Goal: Transaction & Acquisition: Purchase product/service

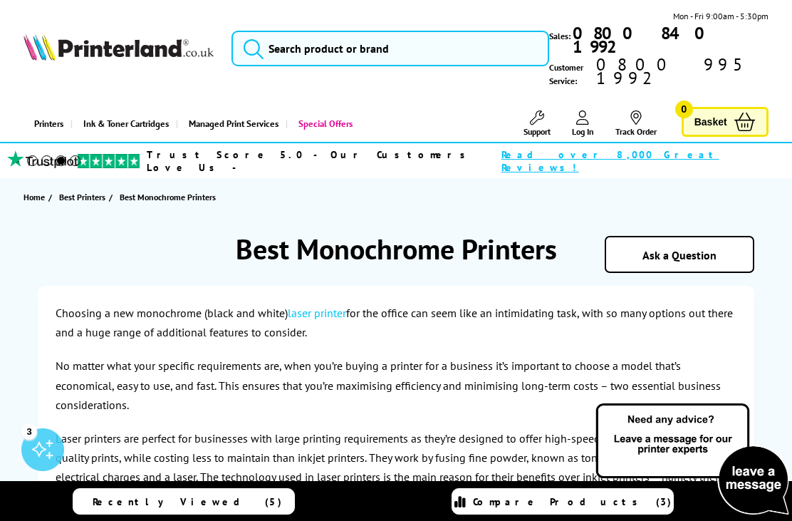
scroll to position [1, 0]
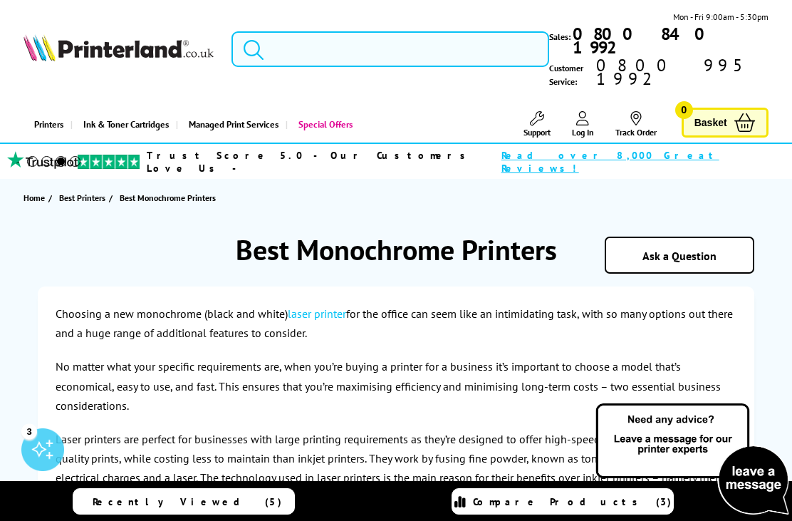
click at [382, 37] on input "search" at bounding box center [391, 49] width 318 height 36
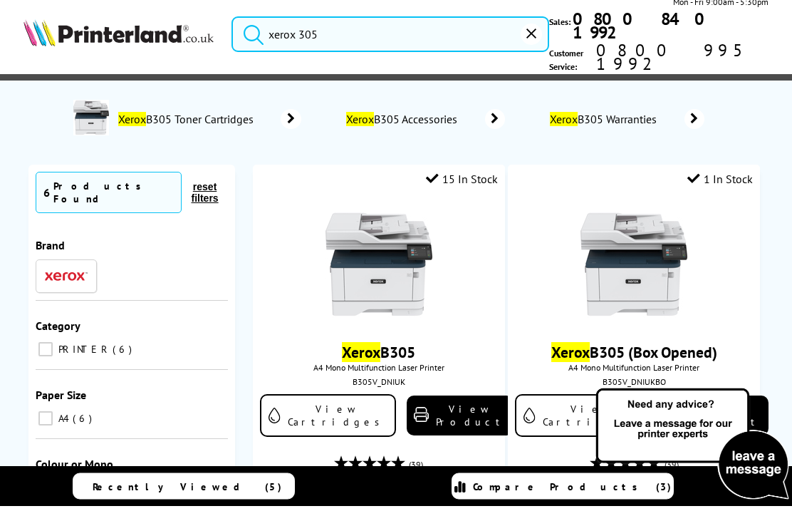
type input "xerox 305"
click at [249, 34] on button "submit" at bounding box center [250, 47] width 36 height 31
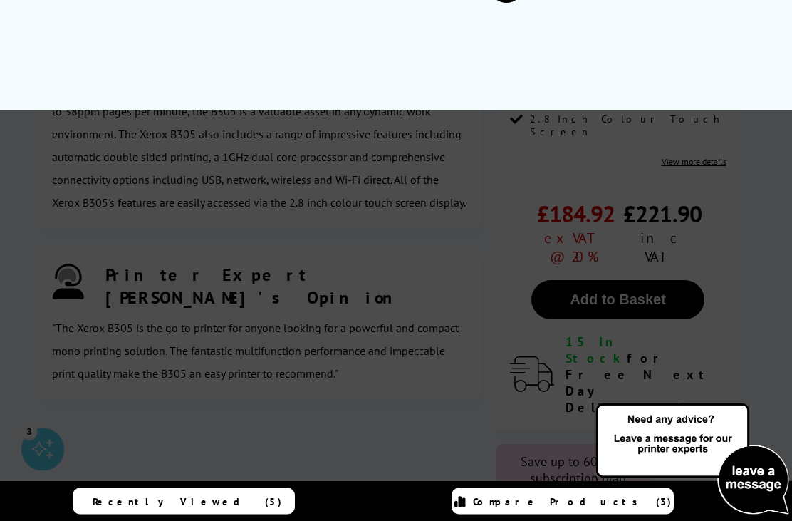
scroll to position [2092, 0]
click at [735, 177] on div at bounding box center [396, 349] width 792 height 521
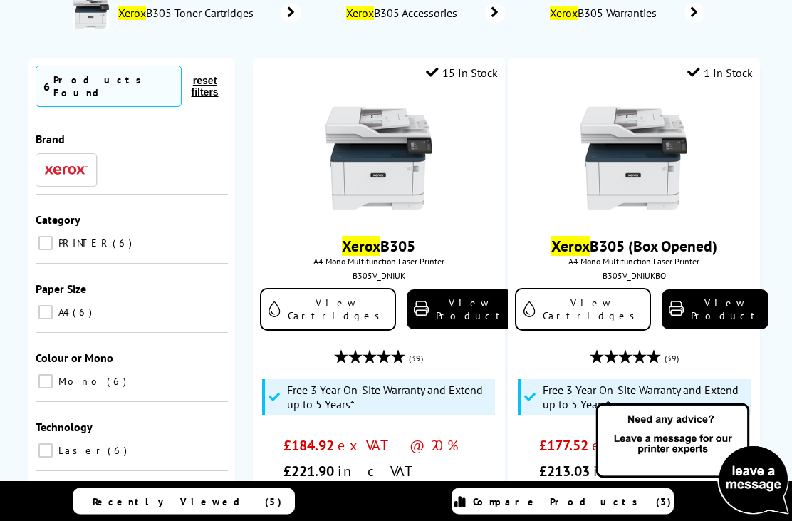
scroll to position [122, 0]
click at [360, 142] on img at bounding box center [379, 158] width 107 height 107
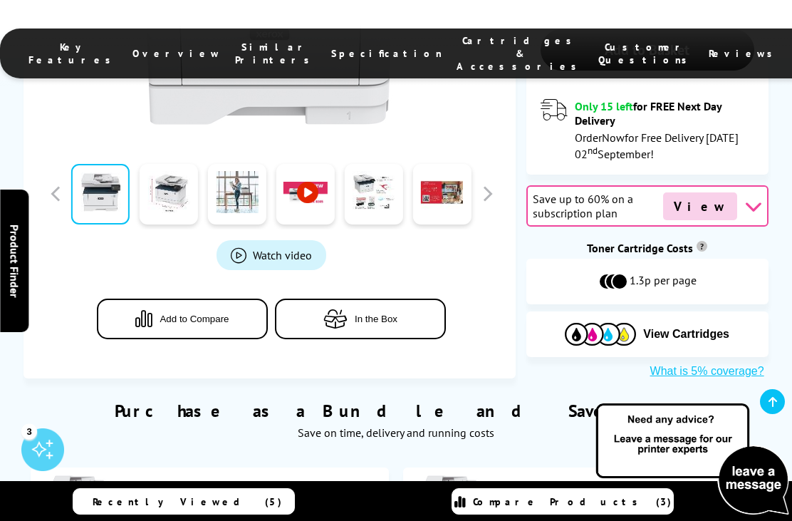
scroll to position [682, 0]
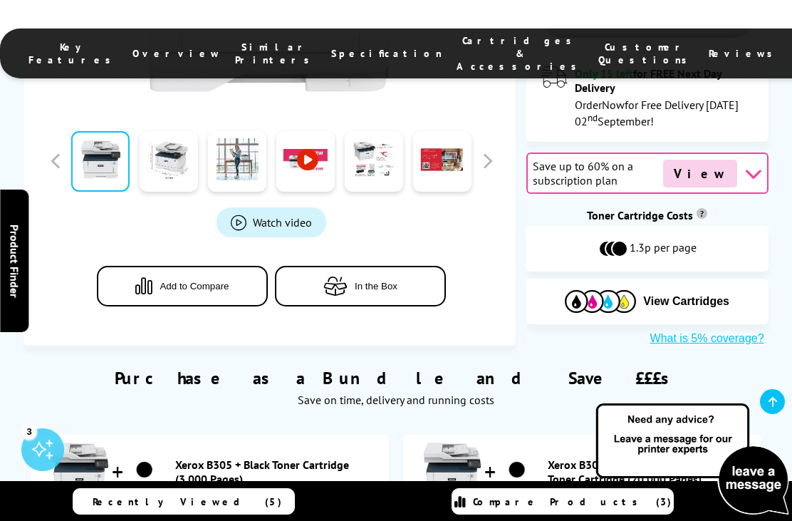
click at [328, 276] on icon "button" at bounding box center [335, 285] width 24 height 19
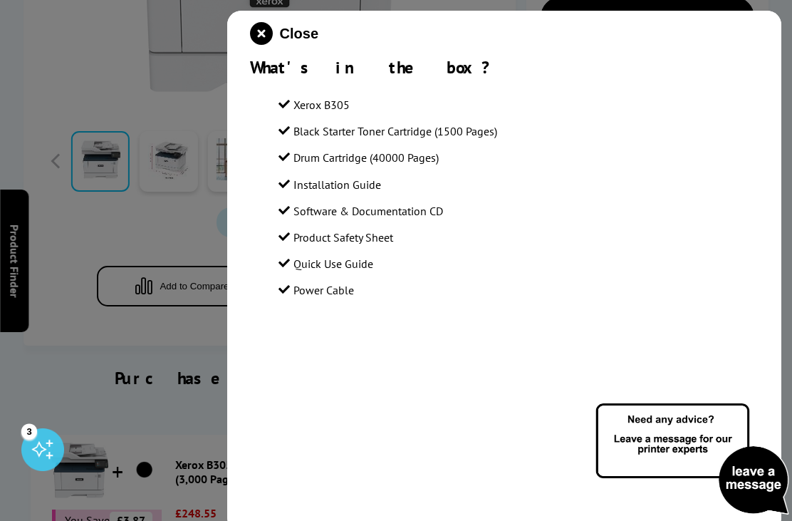
click at [108, 353] on div at bounding box center [396, 260] width 792 height 521
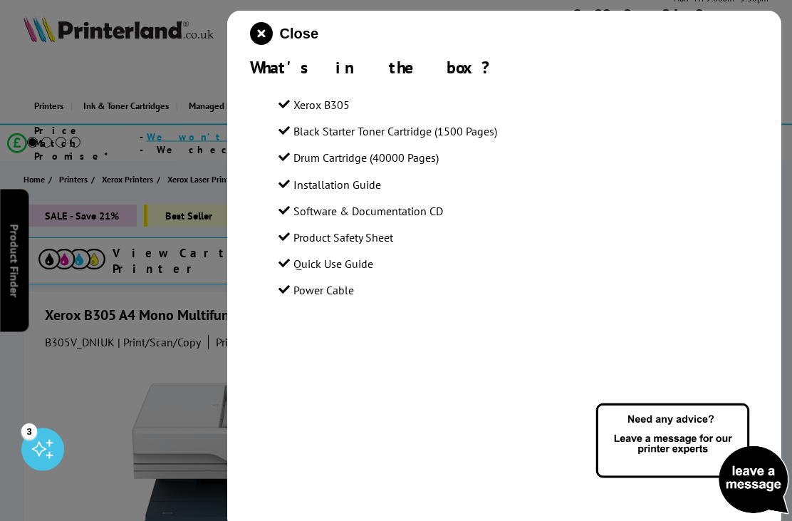
scroll to position [0, 0]
